Goal: Contribute content: Add original content to the website for others to see

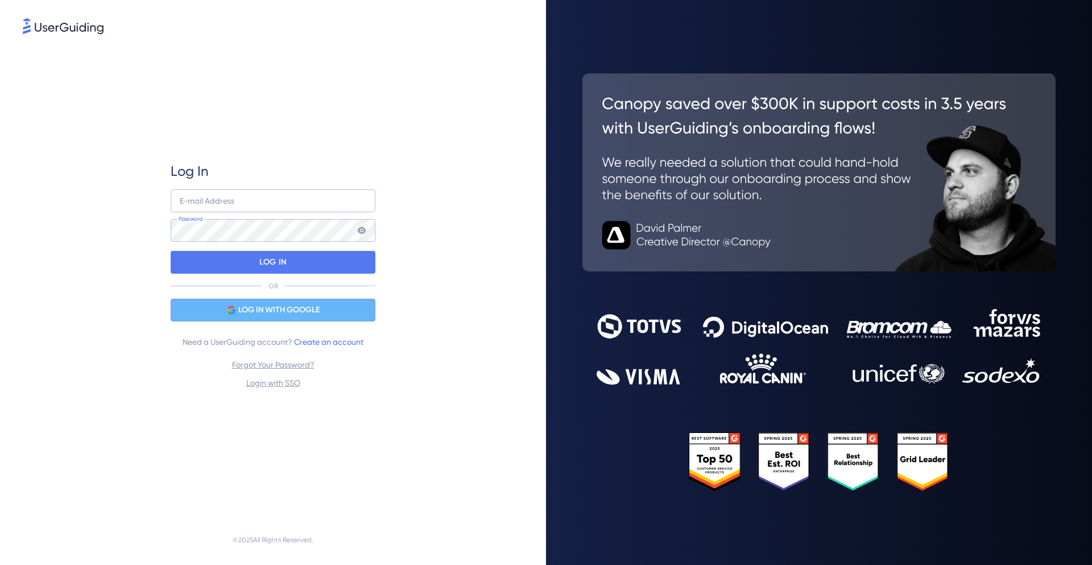
click at [258, 310] on span "LOG IN WITH GOOGLE" at bounding box center [278, 310] width 81 height 14
click at [296, 309] on span "LOG IN WITH GOOGLE" at bounding box center [278, 310] width 81 height 14
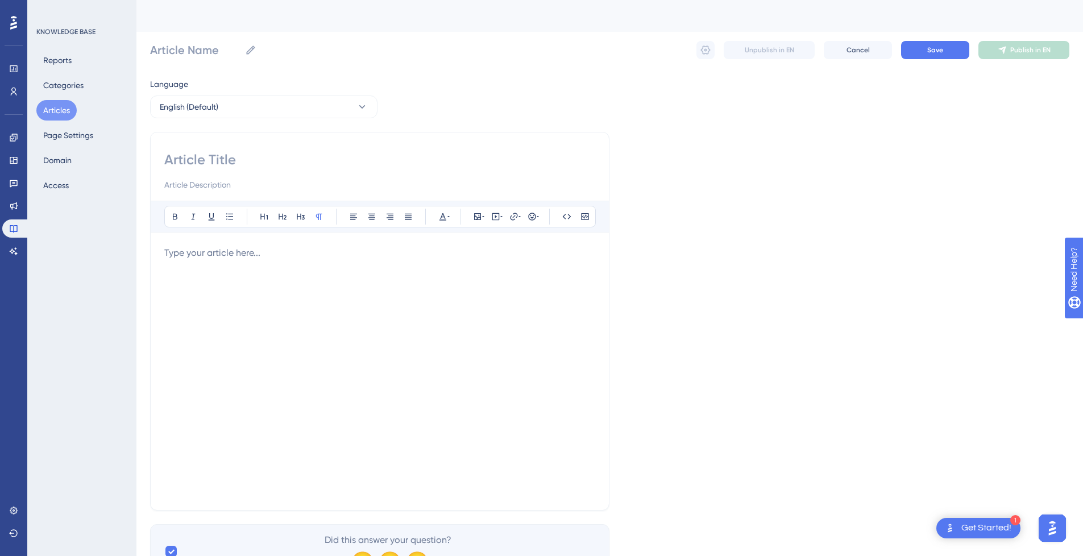
click at [56, 114] on button "Articles" at bounding box center [56, 110] width 40 height 20
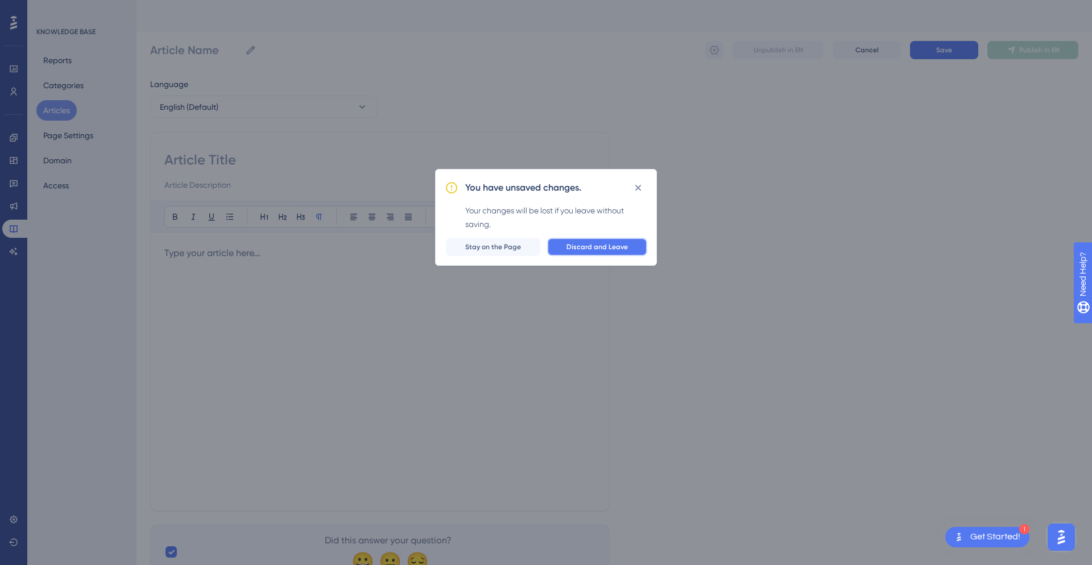
click at [614, 247] on span "Discard and Leave" at bounding box center [596, 246] width 61 height 9
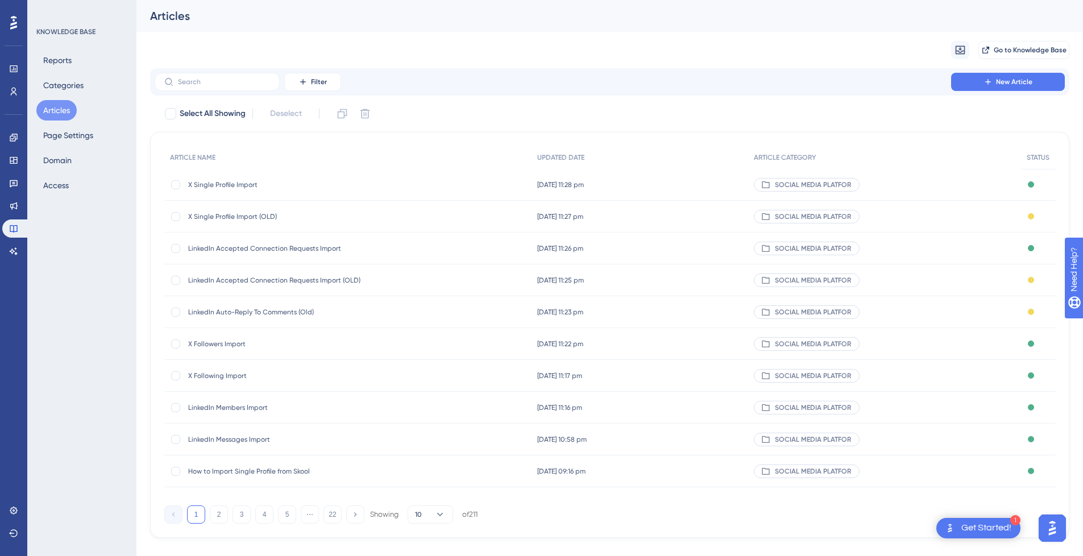
click at [332, 469] on span "How to Import Single Profile from Skool" at bounding box center [279, 471] width 182 height 9
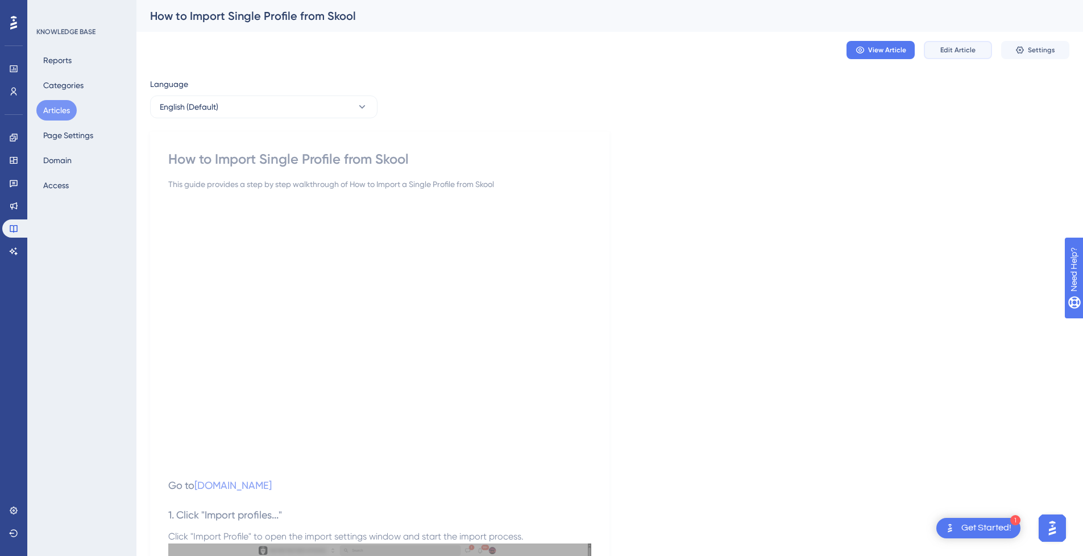
click at [973, 45] on button "Edit Article" at bounding box center [958, 50] width 68 height 18
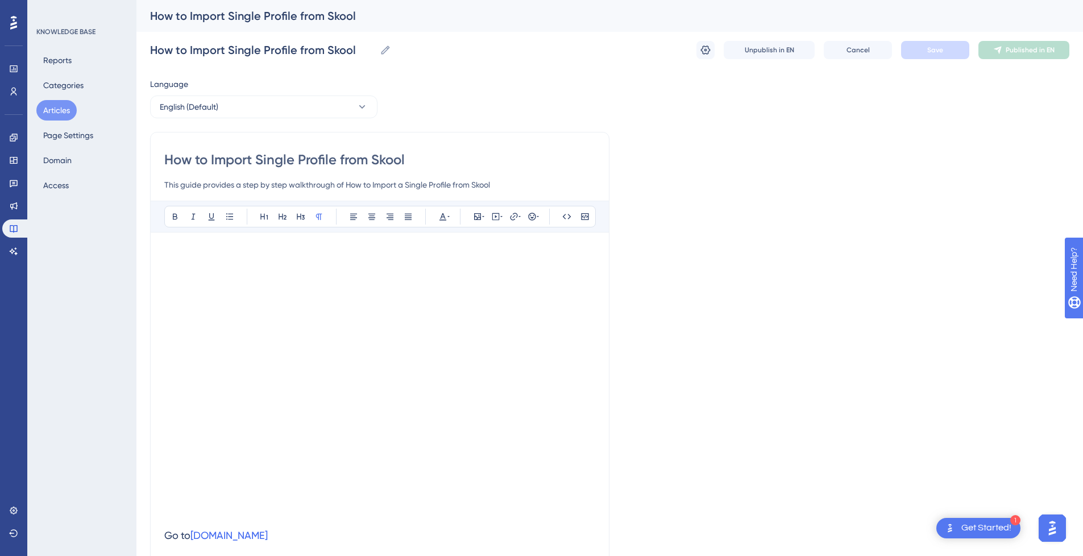
click at [425, 156] on input "How to Import Single Profile from Skool" at bounding box center [379, 160] width 431 height 18
drag, startPoint x: 213, startPoint y: 161, endPoint x: 60, endPoint y: 161, distance: 152.4
type input "Import Single Profile from Skool"
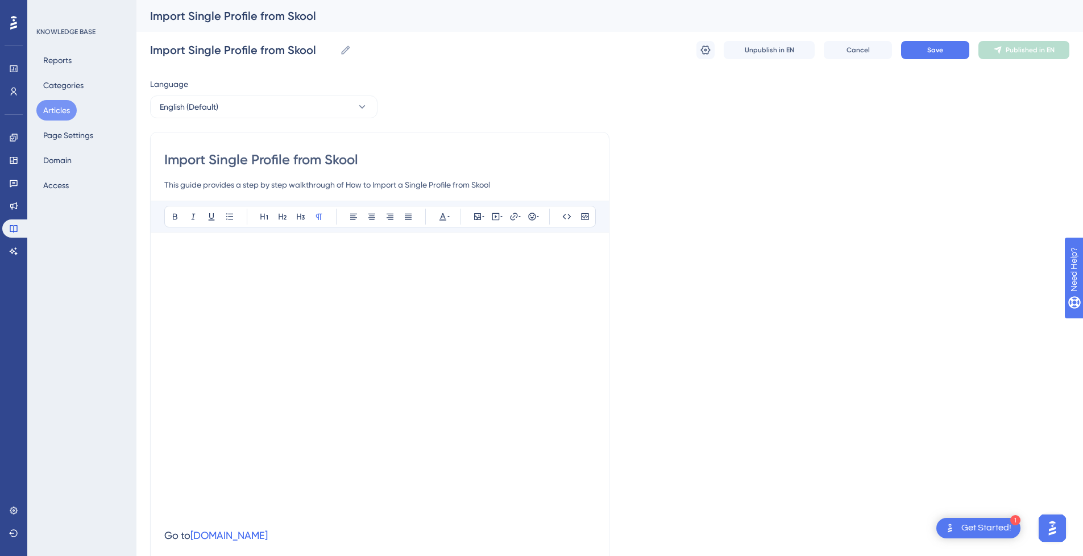
click at [179, 160] on input "Import Single Profile from Skool" at bounding box center [379, 160] width 431 height 18
click at [347, 163] on input "Import Single Profile from Skool" at bounding box center [379, 160] width 431 height 18
click at [351, 162] on input "Import Single Profile from Skool" at bounding box center [379, 160] width 431 height 18
click at [323, 160] on input "Import Single Profile from Skool" at bounding box center [379, 160] width 431 height 18
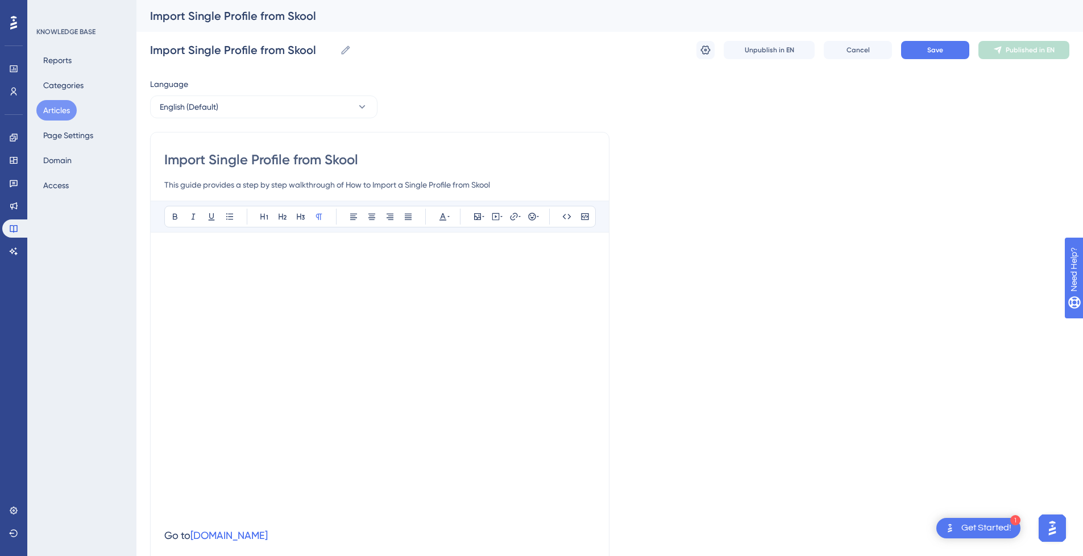
click at [337, 160] on input "Import Single Profile from Skool" at bounding box center [379, 160] width 431 height 18
type input "Import Single Profile from"
click at [166, 159] on input "Import Single Profile from" at bounding box center [379, 160] width 431 height 18
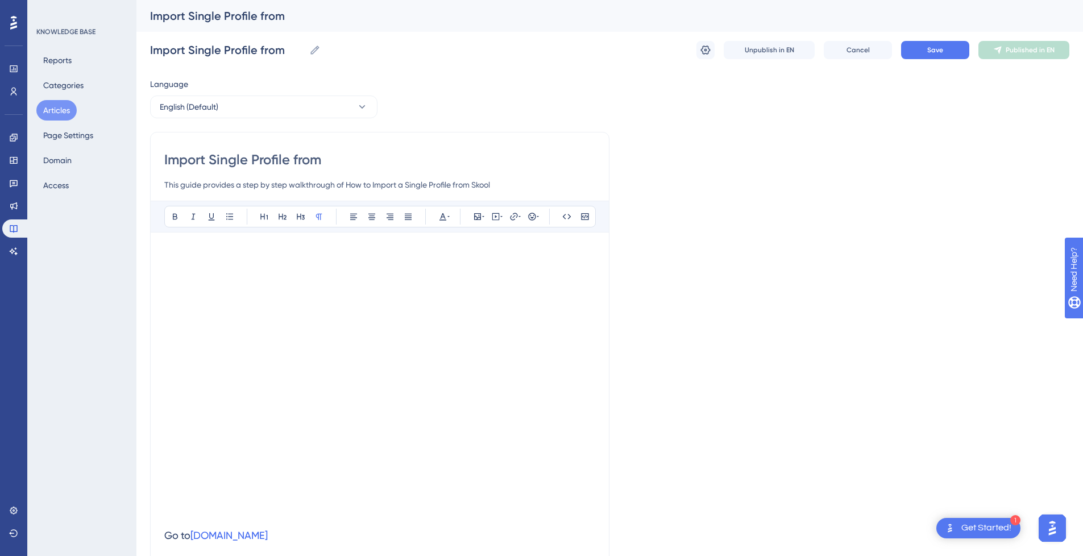
paste input "Skool"
type input "Skool Import Single Profile from"
click at [225, 163] on input "Skool Import Single Profile from" at bounding box center [379, 160] width 431 height 18
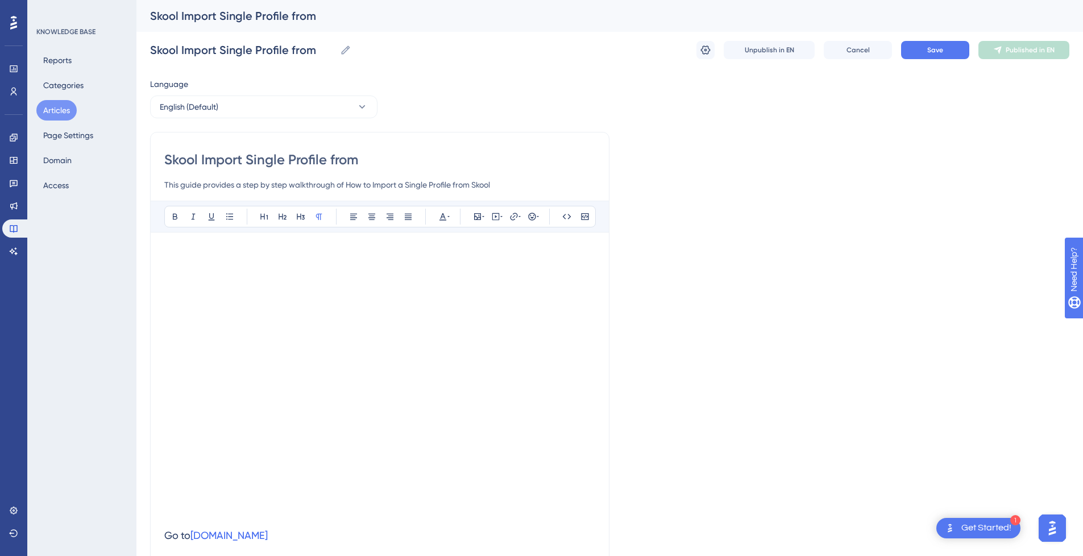
type input "Skool Single Profile from"
click at [299, 158] on input "Skool Single Profile from" at bounding box center [379, 160] width 431 height 18
paste input "Import"
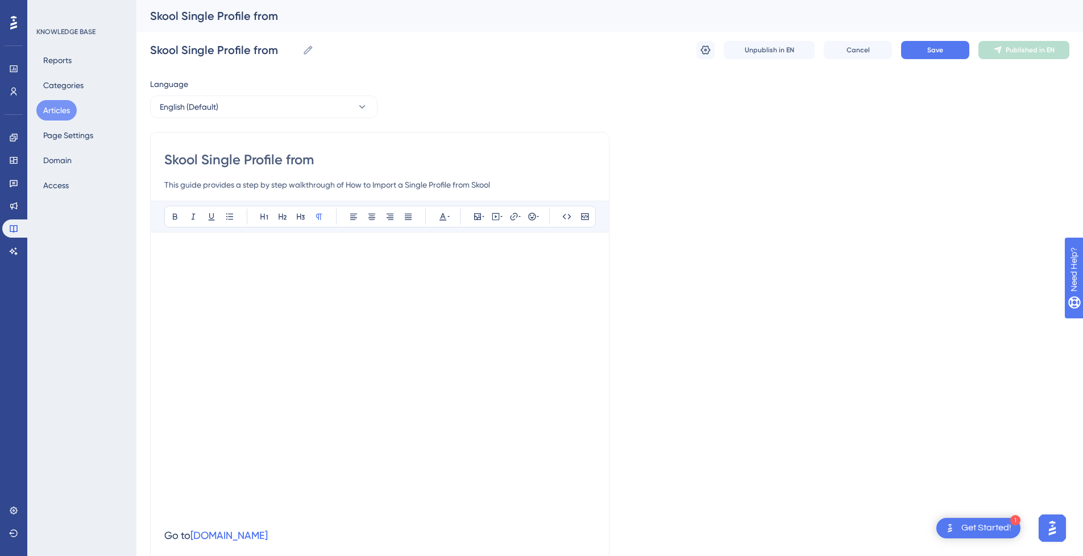
type input "Skool Single Profile Import"
click at [202, 160] on input "Skool Single Profile Import" at bounding box center [379, 160] width 431 height 18
click at [378, 161] on input "Skool Single Profile Import" at bounding box center [379, 160] width 431 height 18
type input "Skool Single Profile Import"
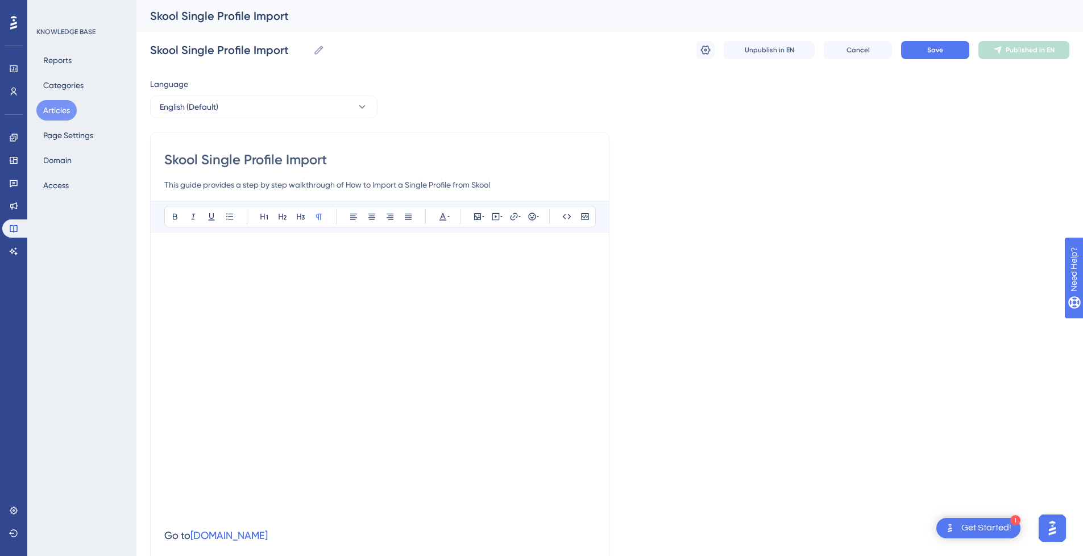
type input "Skool Single Profile Import"
click at [937, 51] on span "Save" at bounding box center [935, 49] width 16 height 9
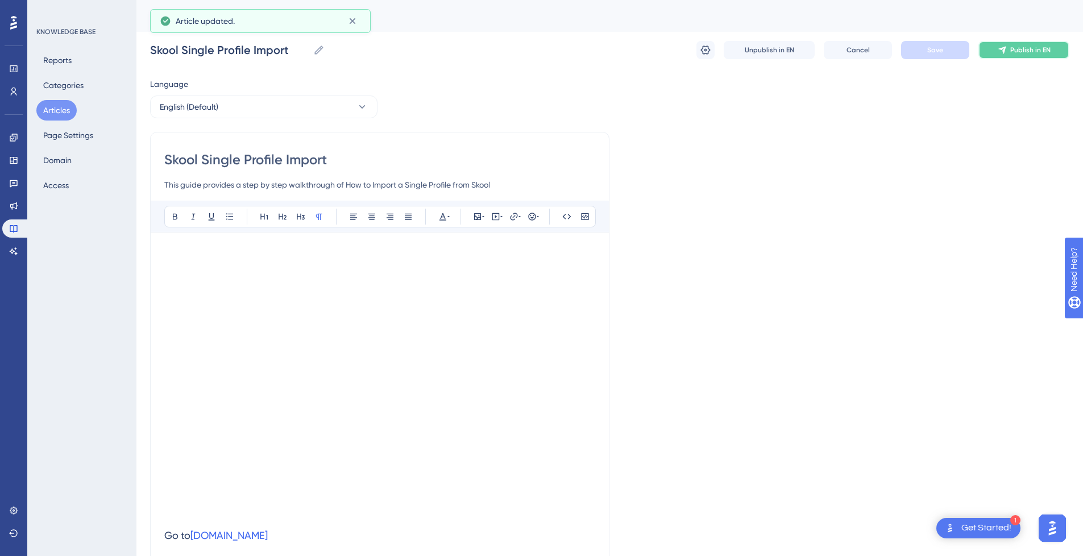
click at [1029, 46] on span "Publish in EN" at bounding box center [1030, 49] width 40 height 9
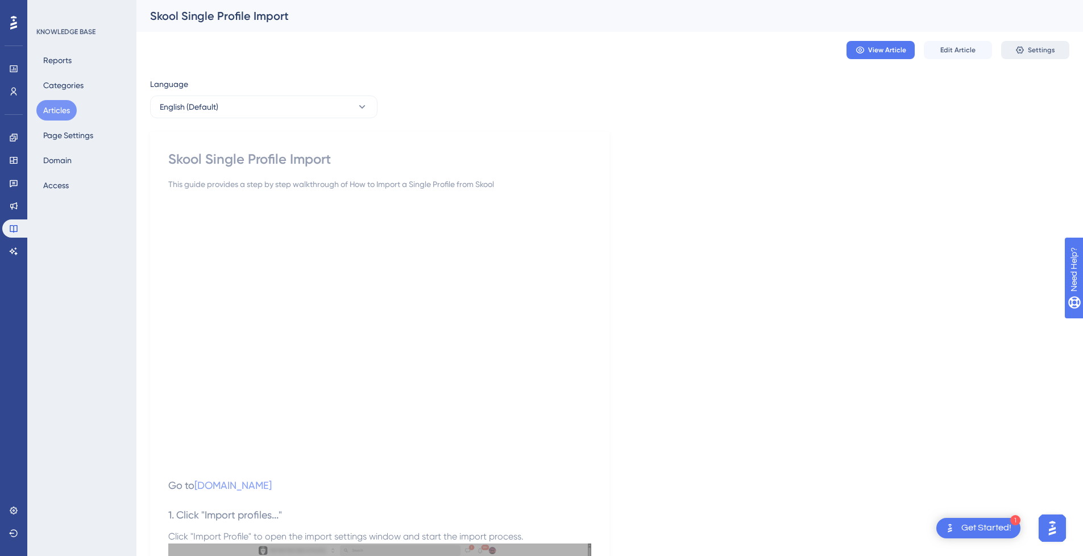
click at [1052, 48] on span "Settings" at bounding box center [1041, 49] width 27 height 9
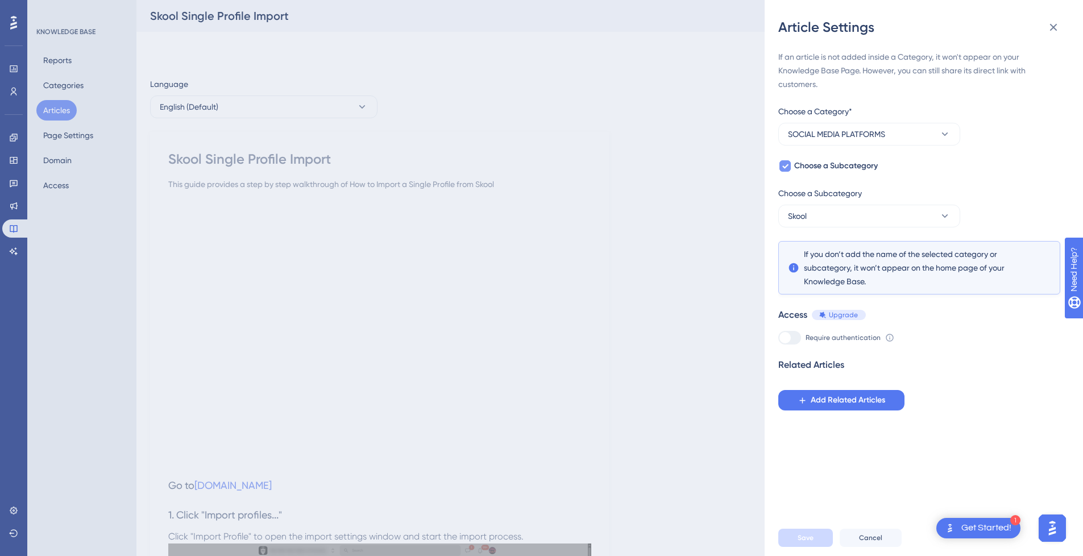
click at [788, 165] on icon at bounding box center [785, 166] width 6 height 5
checkbox input "false"
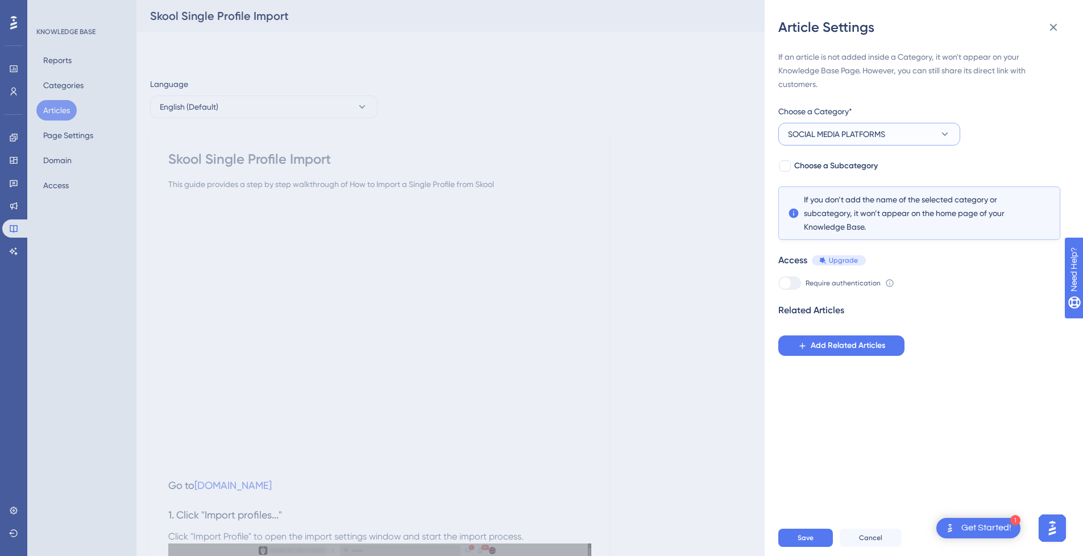
click at [834, 132] on span "SOCIAL MEDIA PLATFORMS" at bounding box center [836, 134] width 97 height 14
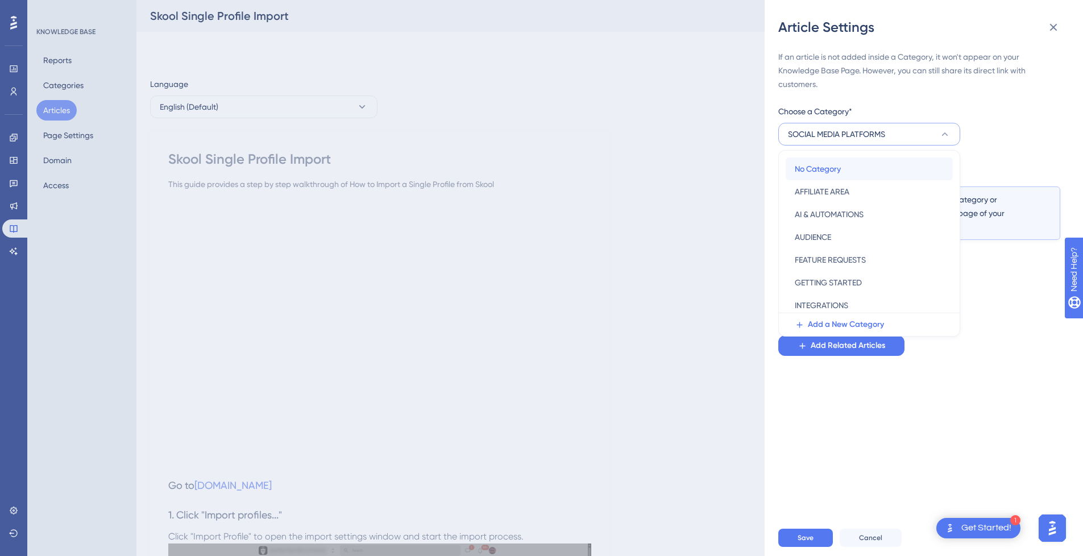
click at [828, 173] on span "No Category" at bounding box center [818, 169] width 46 height 14
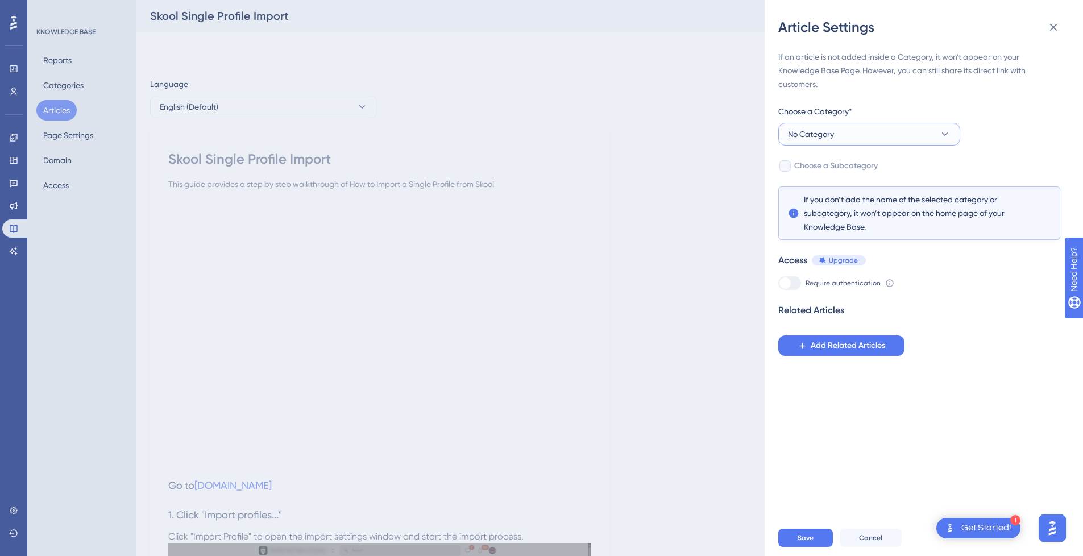
click at [840, 132] on button "No Category" at bounding box center [869, 134] width 182 height 23
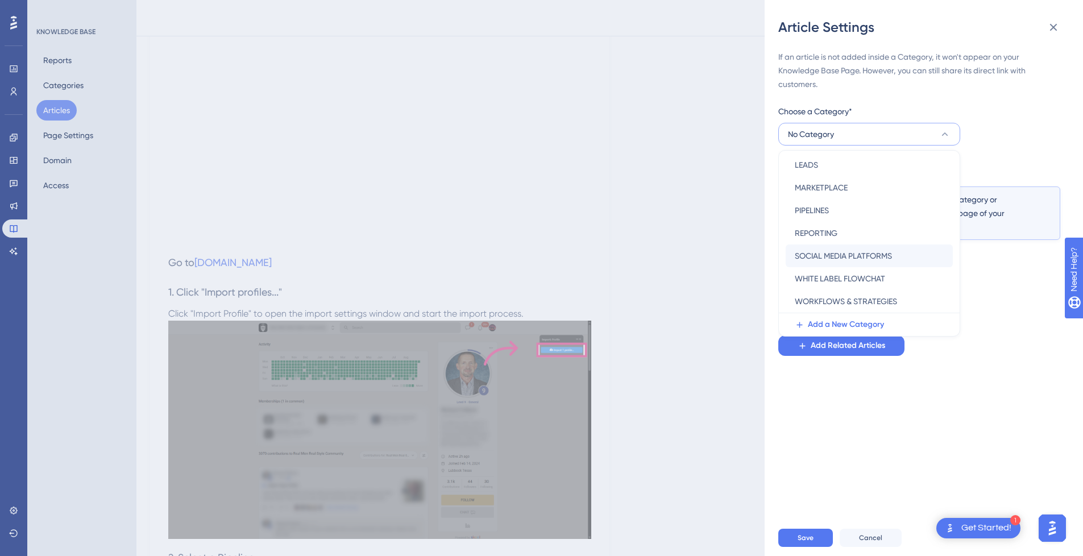
scroll to position [227, 0]
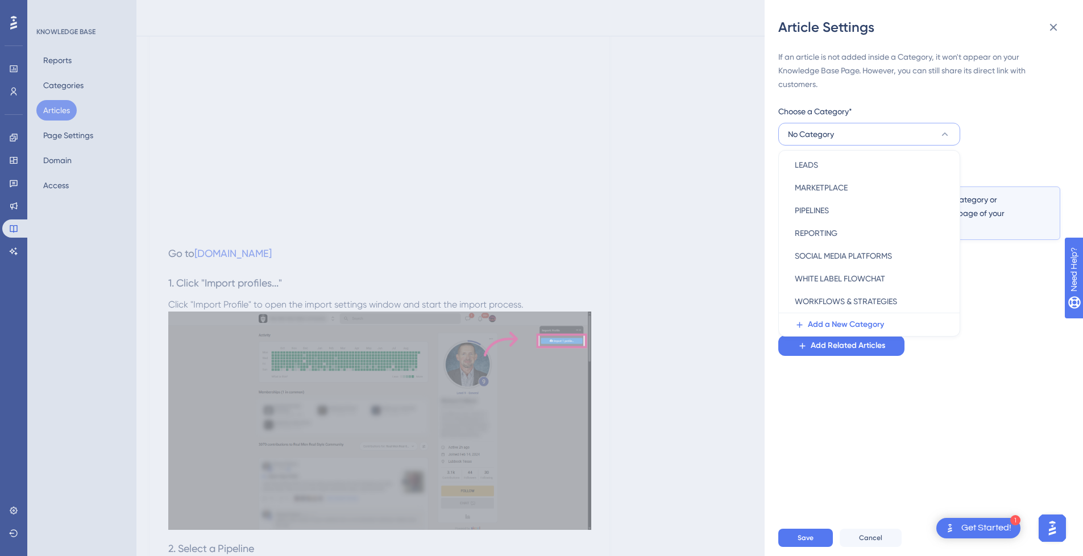
click at [666, 239] on div "Article Settings If an article is not added inside a Category, it won't appear …" at bounding box center [541, 278] width 1083 height 556
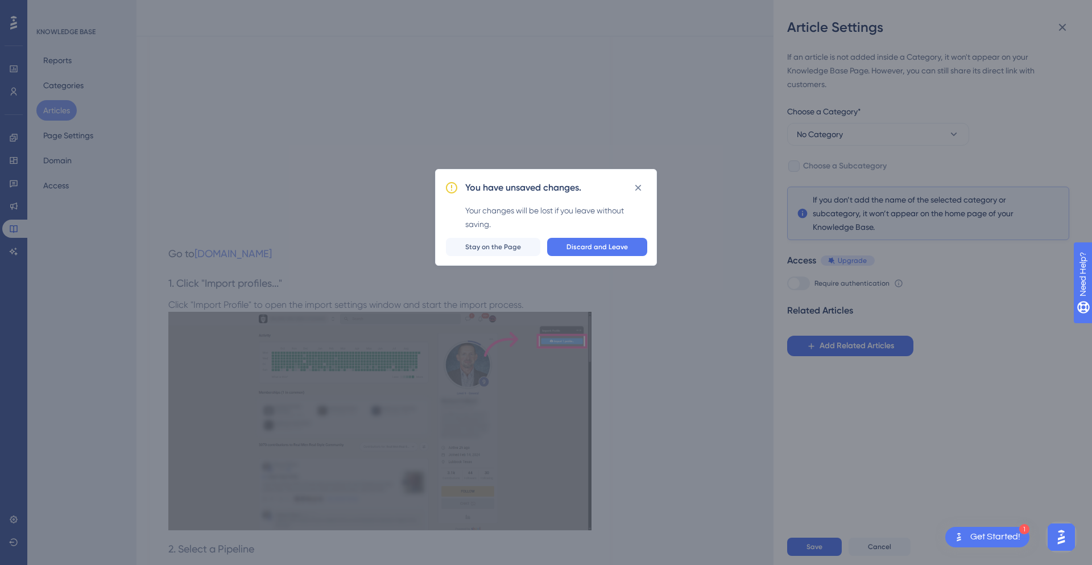
click at [697, 345] on div "You have unsaved changes. Your changes will be lost if you leave without saving…" at bounding box center [546, 282] width 1092 height 565
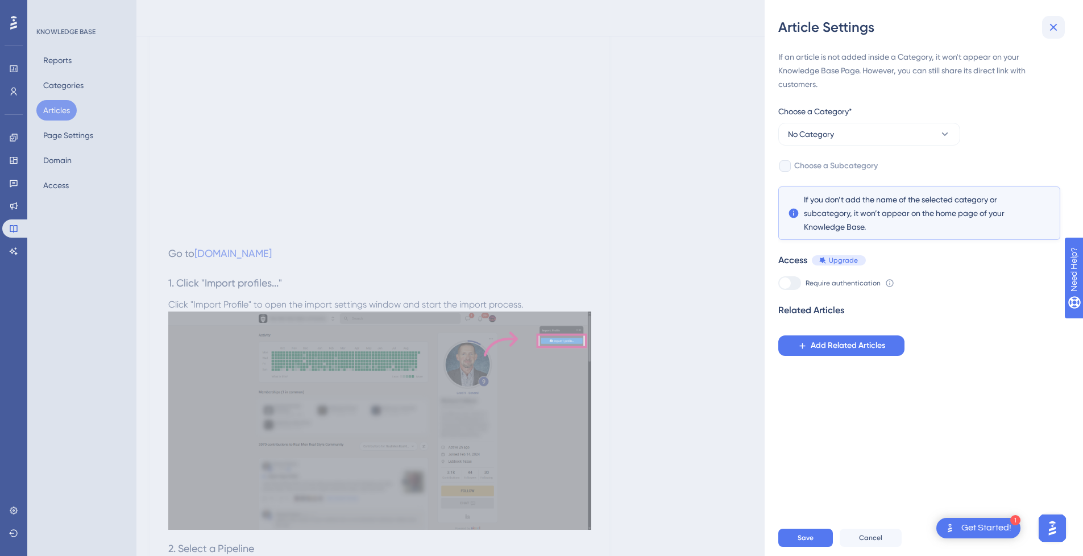
click at [1054, 19] on button at bounding box center [1053, 27] width 23 height 23
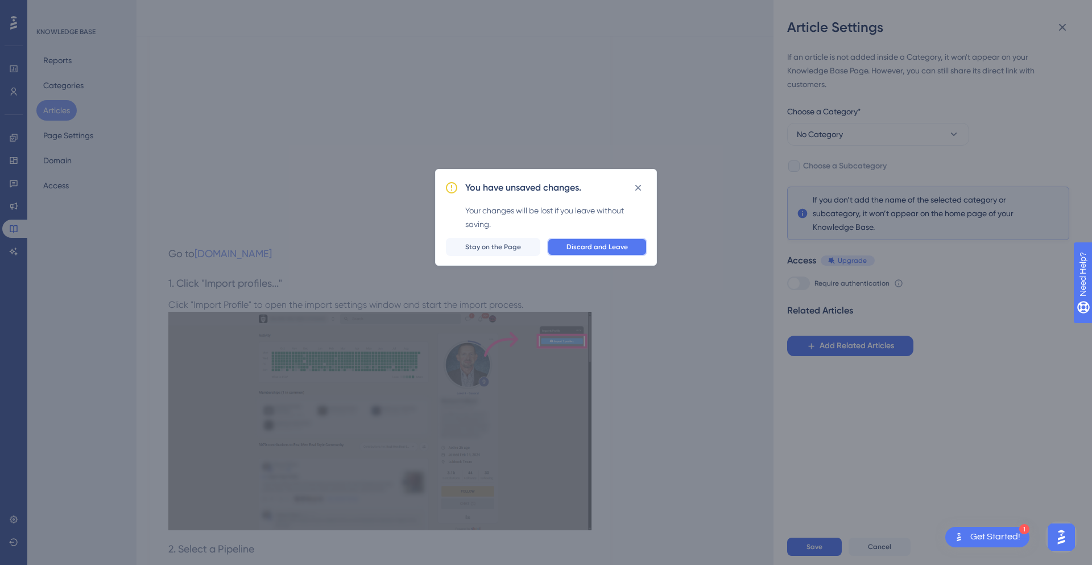
click at [604, 248] on span "Discard and Leave" at bounding box center [596, 246] width 61 height 9
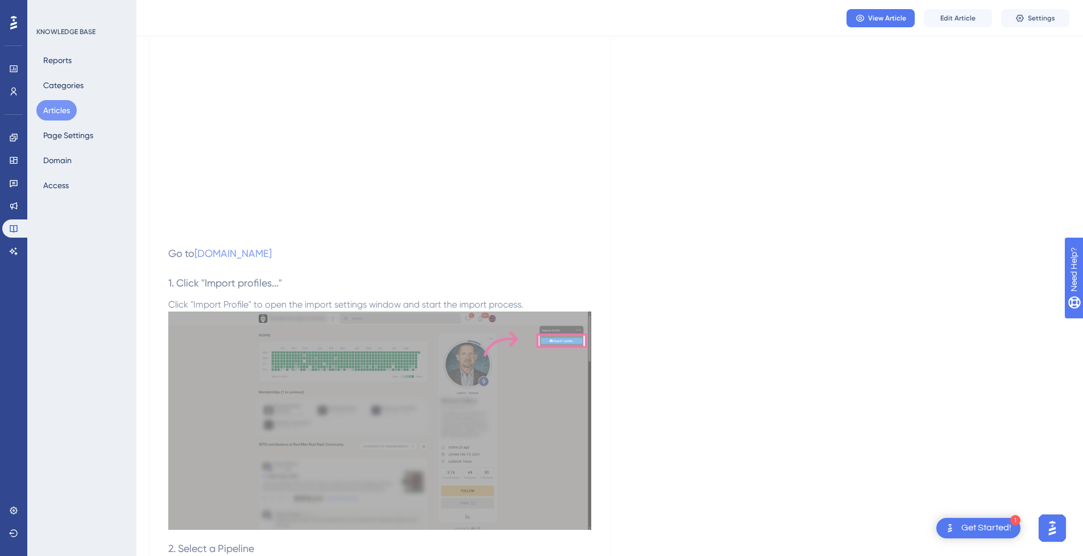
click at [56, 111] on button "Articles" at bounding box center [56, 110] width 40 height 20
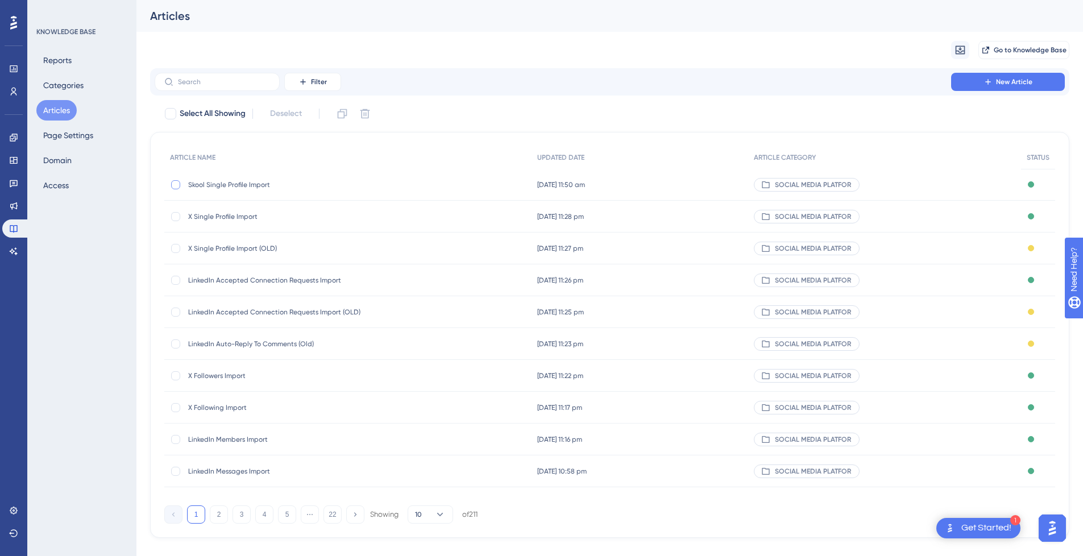
click at [178, 184] on div at bounding box center [175, 184] width 9 height 9
click at [371, 115] on icon at bounding box center [364, 113] width 11 height 11
checkbox input "false"
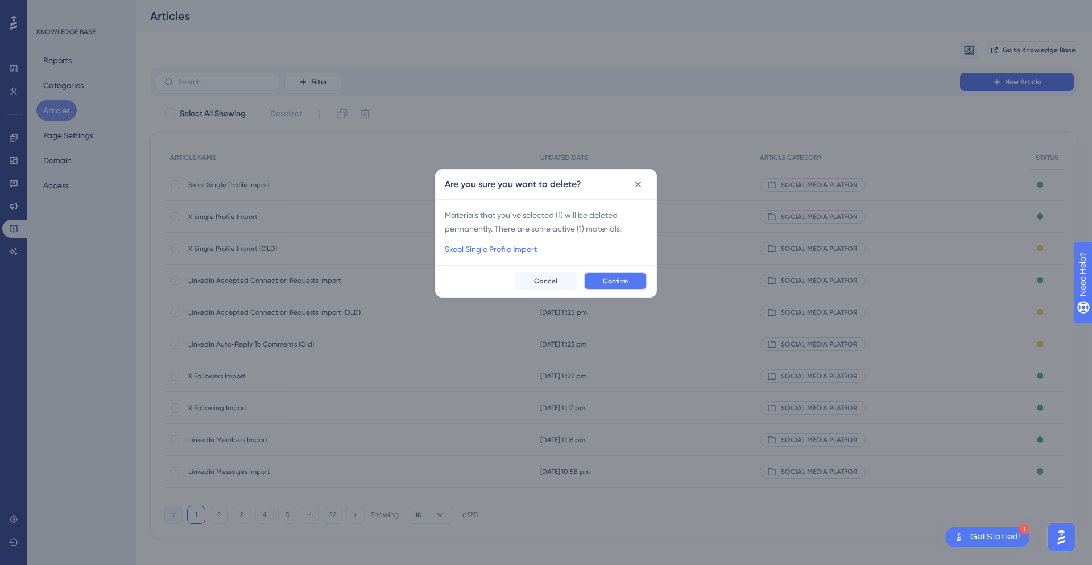
click at [622, 277] on span "Confirm" at bounding box center [615, 280] width 25 height 9
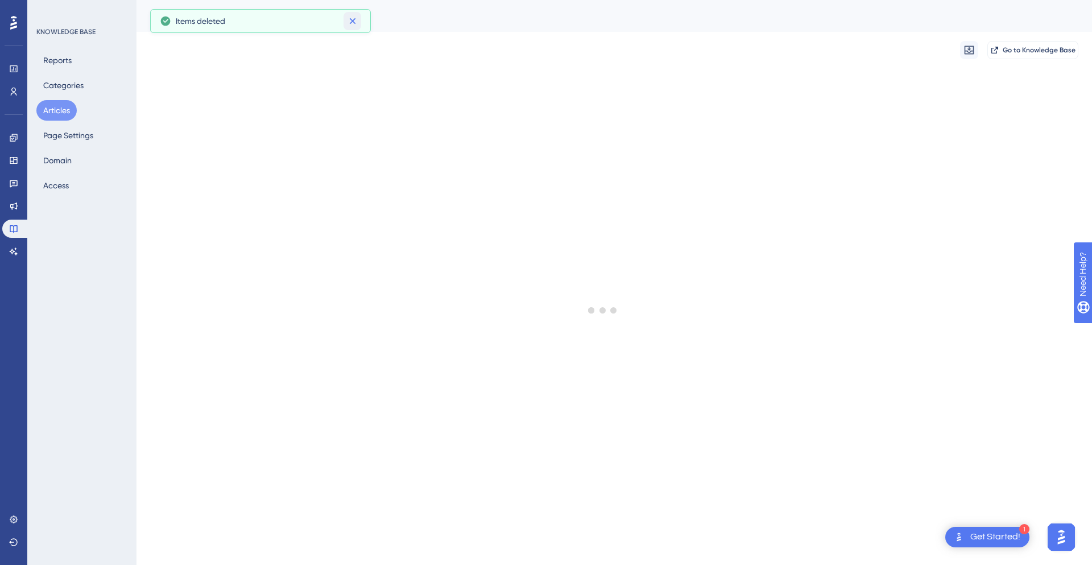
click at [352, 22] on icon at bounding box center [352, 21] width 6 height 6
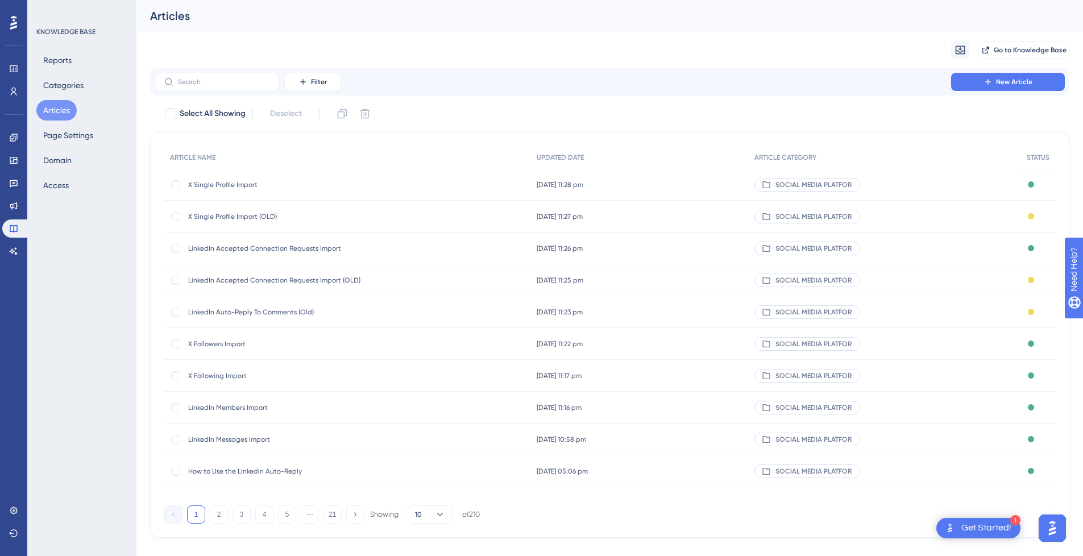
click at [247, 465] on div "How to Use the LinkedIn Auto-Reply How to Use the LinkedIn Auto-Reply" at bounding box center [279, 471] width 182 height 32
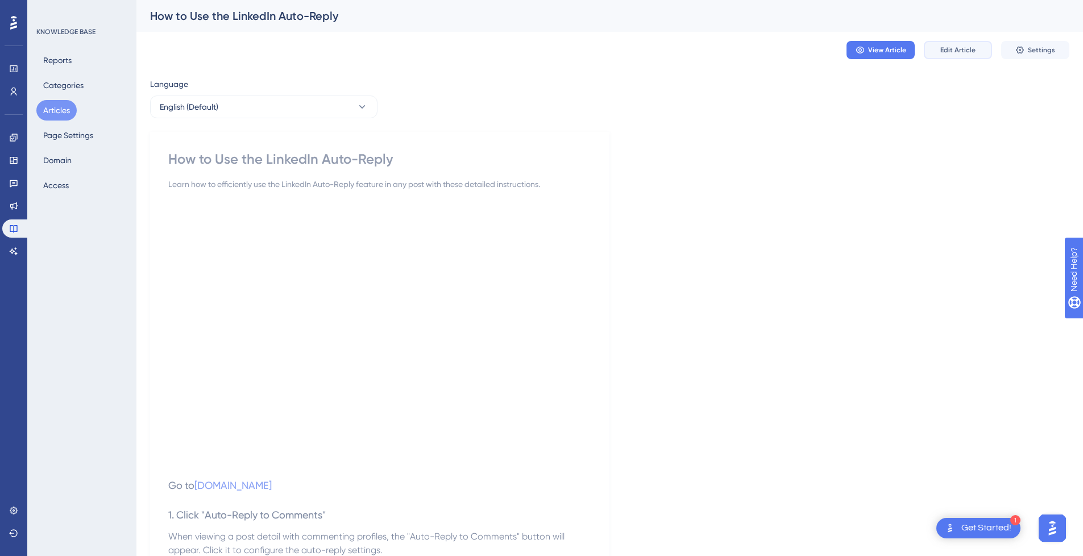
click at [976, 49] on button "Edit Article" at bounding box center [958, 50] width 68 height 18
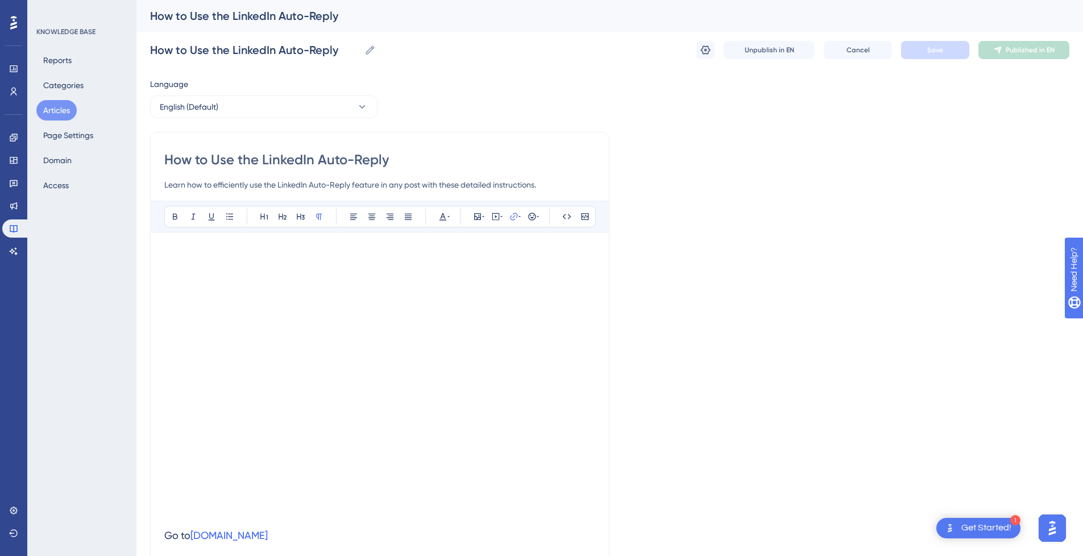
click at [310, 165] on input "How to Use the LinkedIn Auto-Reply" at bounding box center [379, 160] width 431 height 18
drag, startPoint x: 263, startPoint y: 158, endPoint x: -12, endPoint y: 158, distance: 275.2
click at [0, 0] on html "1 Get Started! Performance Users Engagement Widgets Feedback Product Updates Kn…" at bounding box center [541, 0] width 1083 height 0
type input "LinkedIn Auto-Reply"
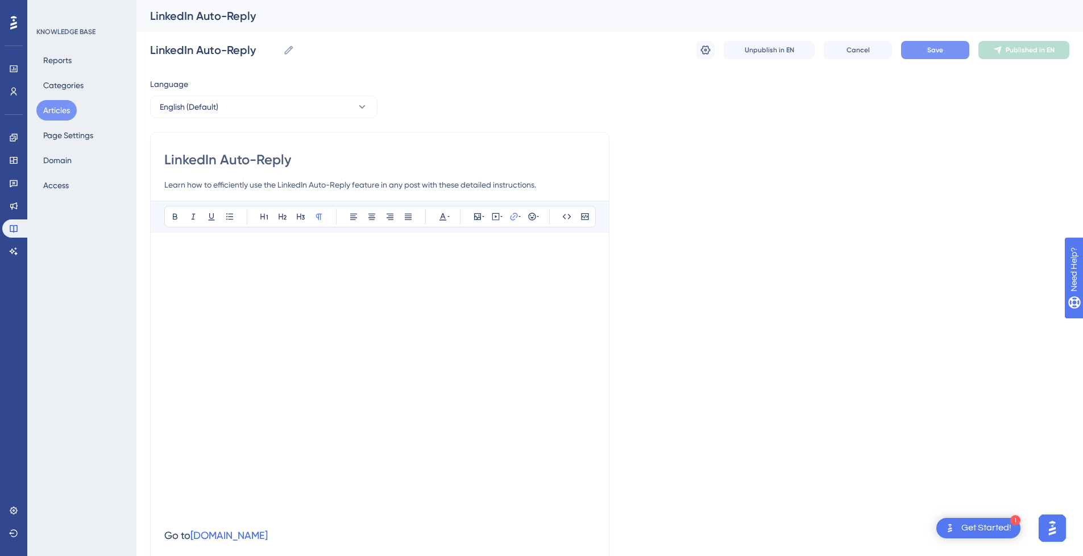
type input "LinkedIn Auto-Reply"
click at [922, 56] on button "Save" at bounding box center [935, 50] width 68 height 18
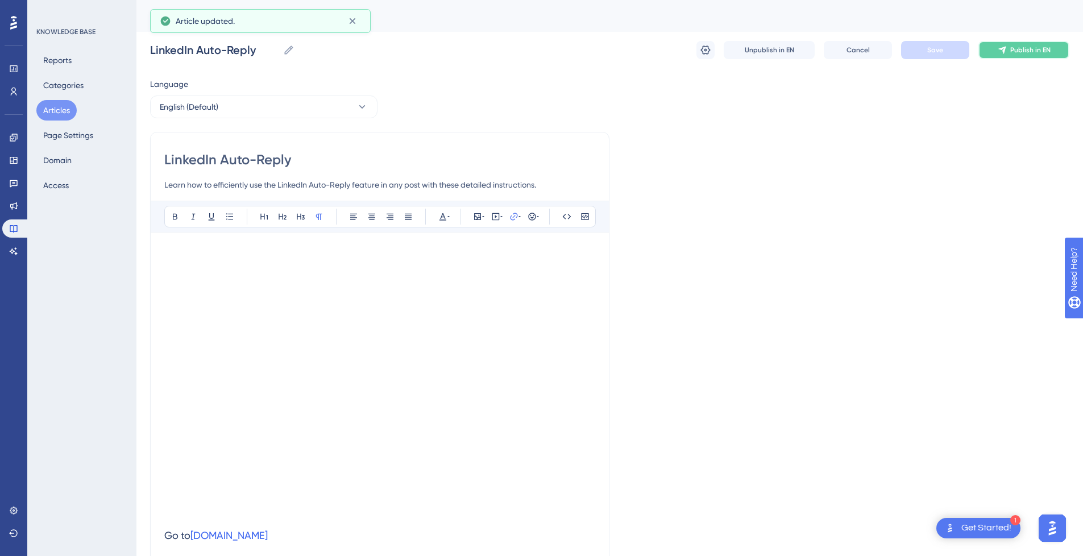
click at [1027, 56] on button "Publish in EN" at bounding box center [1024, 50] width 91 height 18
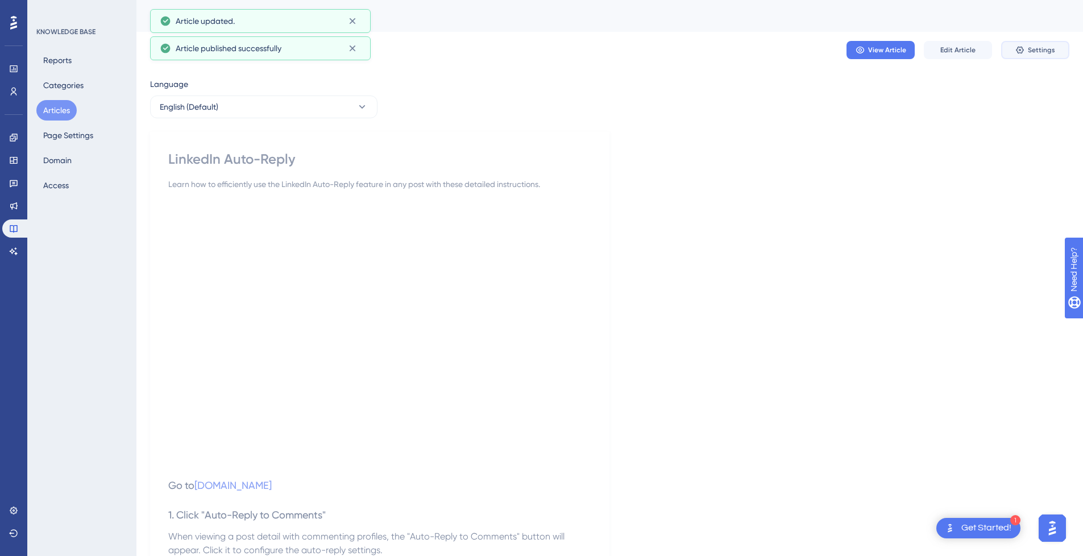
click at [1028, 54] on button "Settings" at bounding box center [1035, 50] width 68 height 18
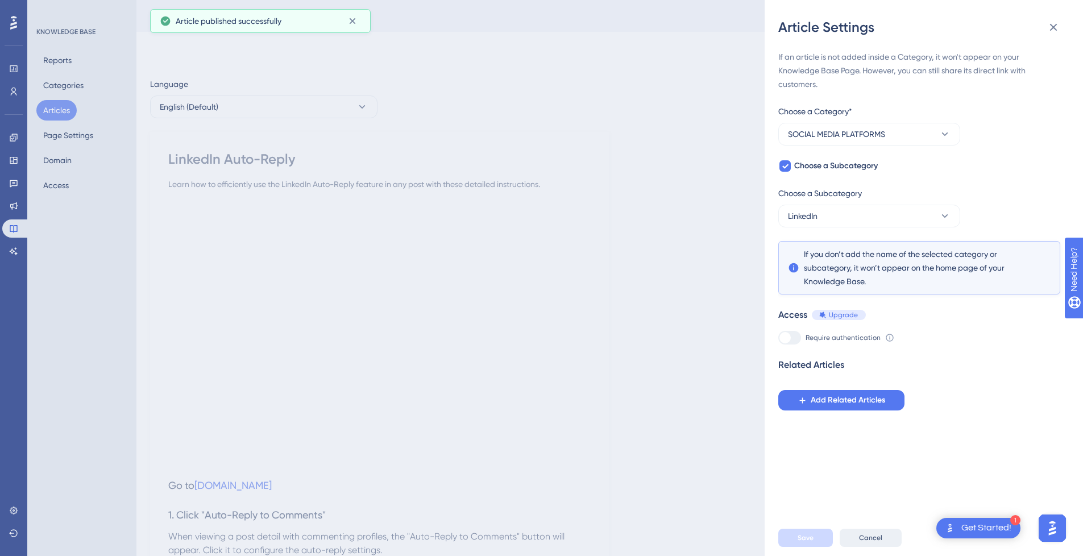
click at [863, 542] on span "Cancel" at bounding box center [870, 537] width 23 height 9
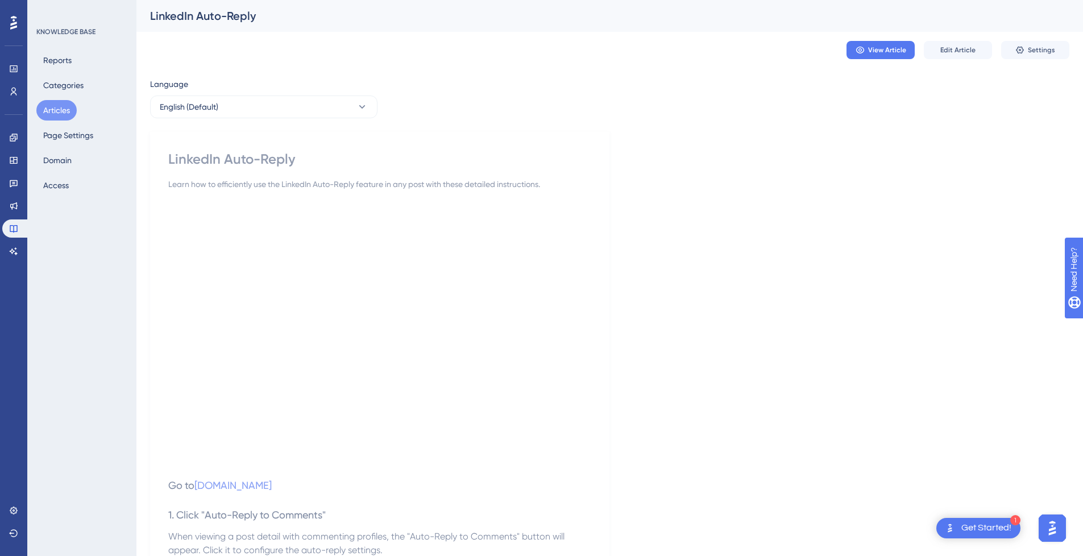
drag, startPoint x: 61, startPoint y: 110, endPoint x: 1, endPoint y: 127, distance: 62.8
click at [61, 110] on button "Articles" at bounding box center [56, 110] width 40 height 20
